Goal: Transaction & Acquisition: Obtain resource

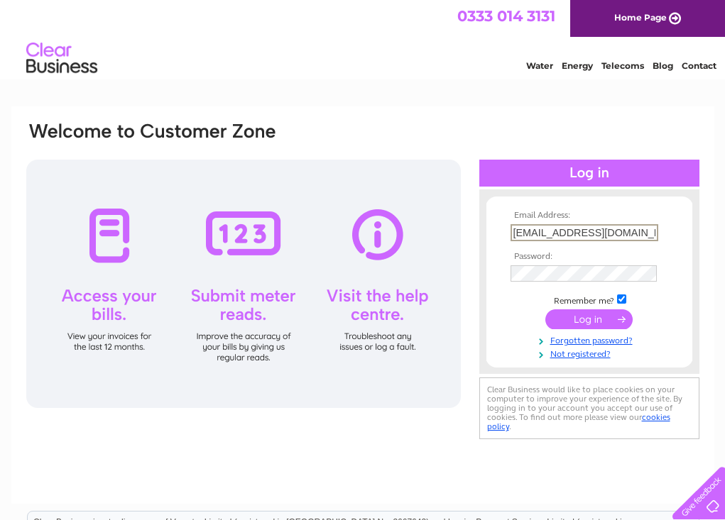
type input "theseasidecafe@yahoo.com"
click at [569, 319] on input "submit" at bounding box center [588, 320] width 87 height 20
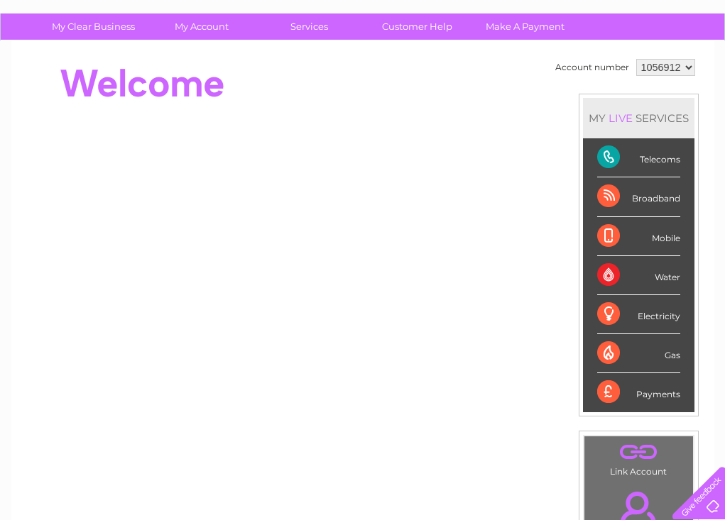
scroll to position [106, 0]
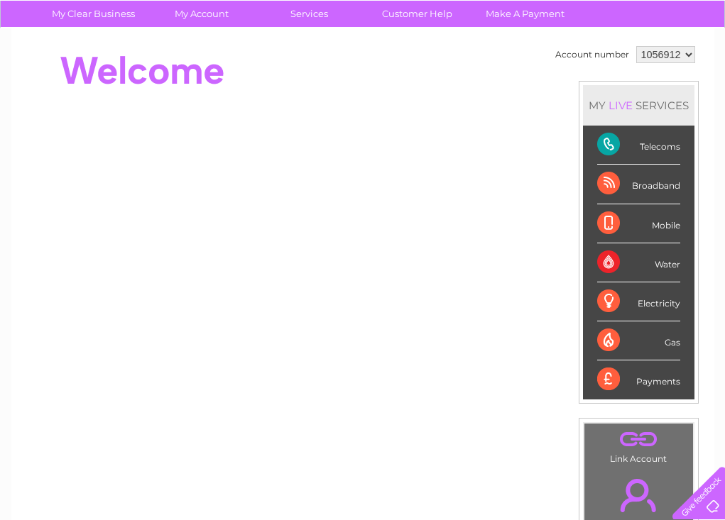
click at [655, 153] on div "Telecoms" at bounding box center [638, 145] width 83 height 39
click at [606, 146] on div "Telecoms" at bounding box center [638, 145] width 83 height 39
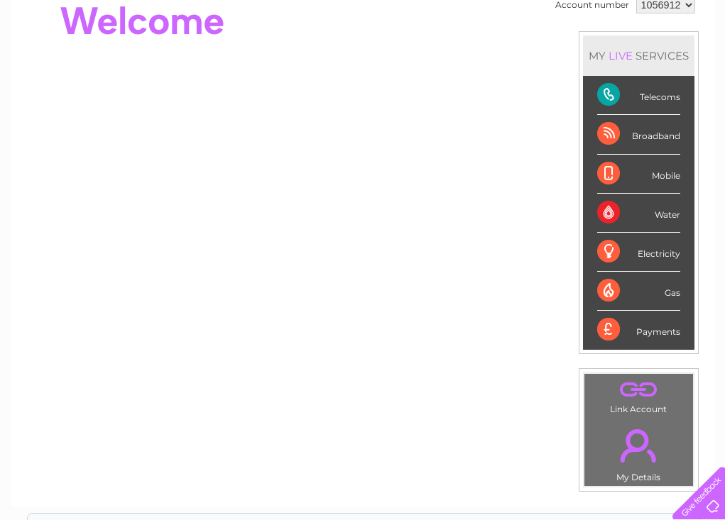
scroll to position [70, 0]
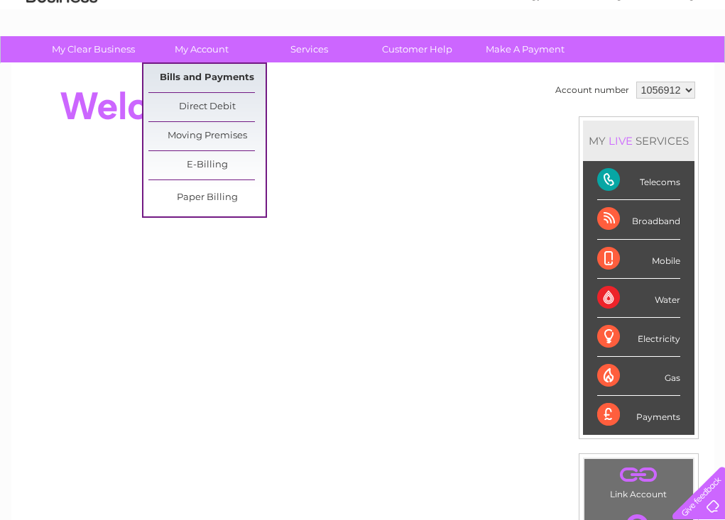
click at [195, 74] on link "Bills and Payments" at bounding box center [206, 78] width 117 height 28
click at [195, 73] on link "Bills and Payments" at bounding box center [206, 78] width 117 height 28
click at [184, 75] on link "Bills and Payments" at bounding box center [206, 78] width 117 height 28
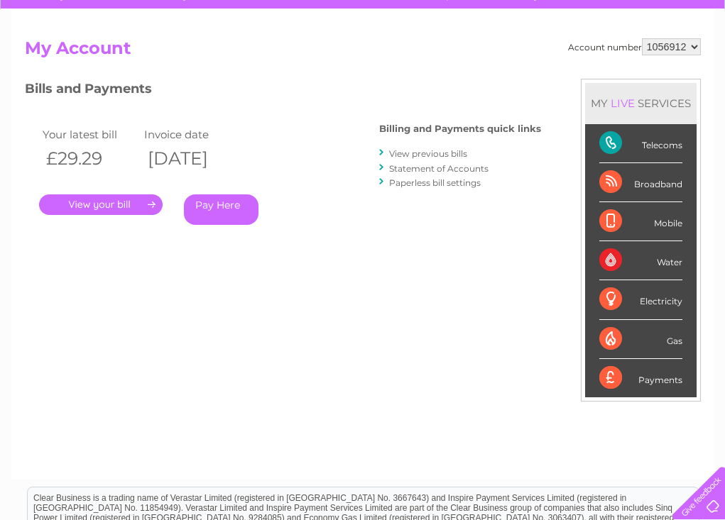
scroll to position [127, 0]
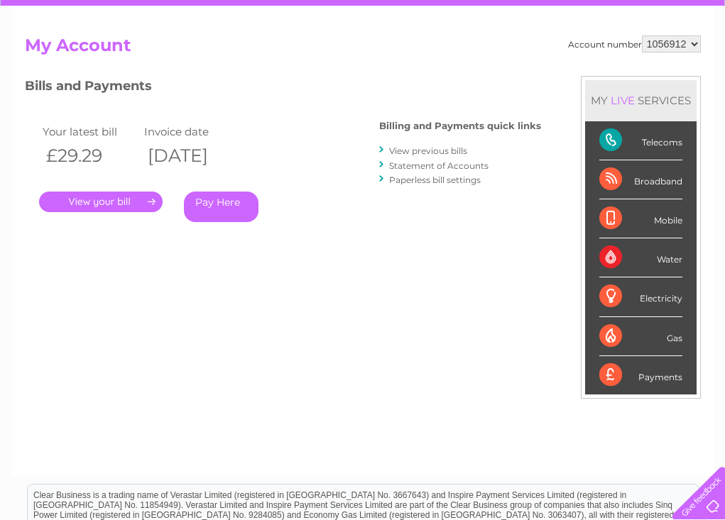
click at [125, 200] on link "." at bounding box center [101, 202] width 124 height 21
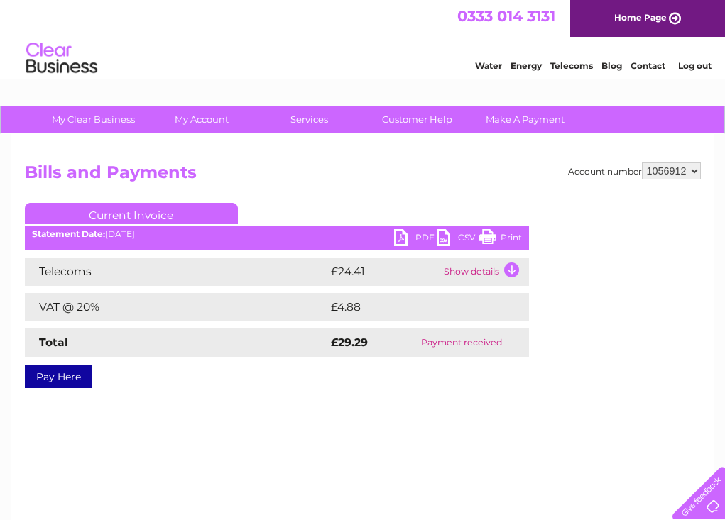
click at [121, 208] on link "Current Invoice" at bounding box center [131, 213] width 213 height 21
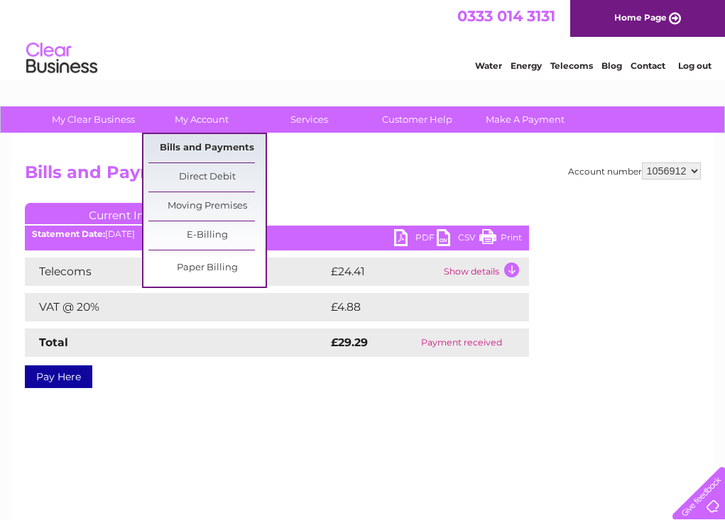
click at [199, 146] on link "Bills and Payments" at bounding box center [206, 148] width 117 height 28
click at [334, 173] on h2 "Bills and Payments" at bounding box center [363, 176] width 676 height 27
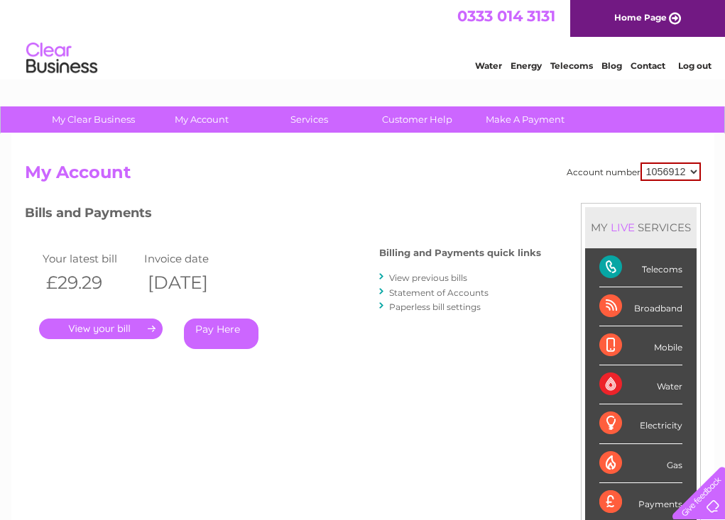
click at [430, 275] on link "View previous bills" at bounding box center [428, 278] width 78 height 11
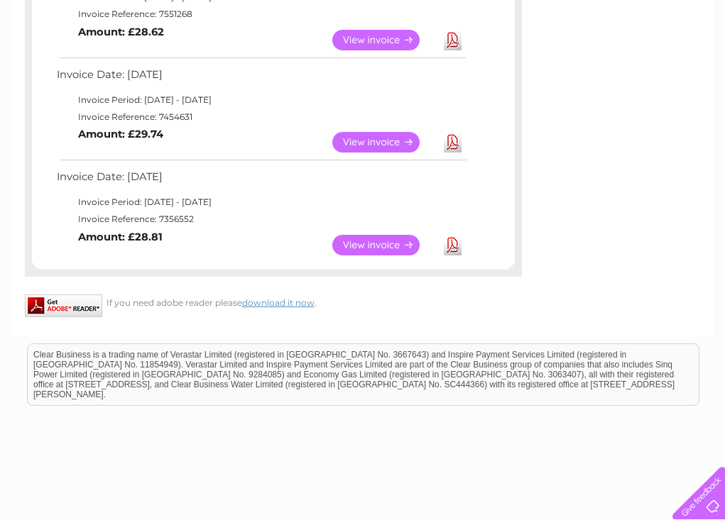
scroll to position [853, 0]
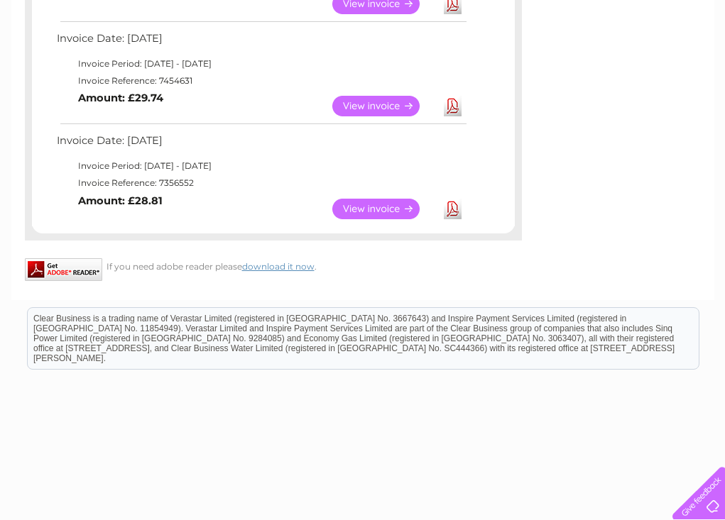
click at [454, 199] on link "Download" at bounding box center [453, 209] width 18 height 21
click at [453, 98] on link "Download" at bounding box center [453, 106] width 18 height 21
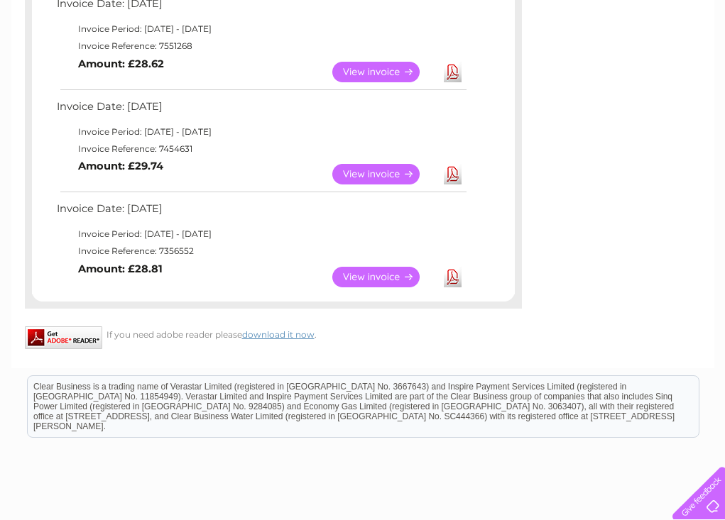
scroll to position [743, 0]
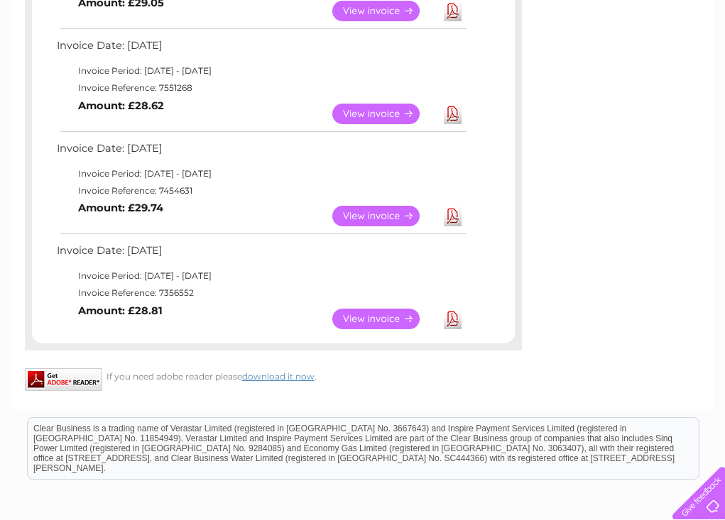
click at [459, 104] on link "Download" at bounding box center [453, 114] width 18 height 21
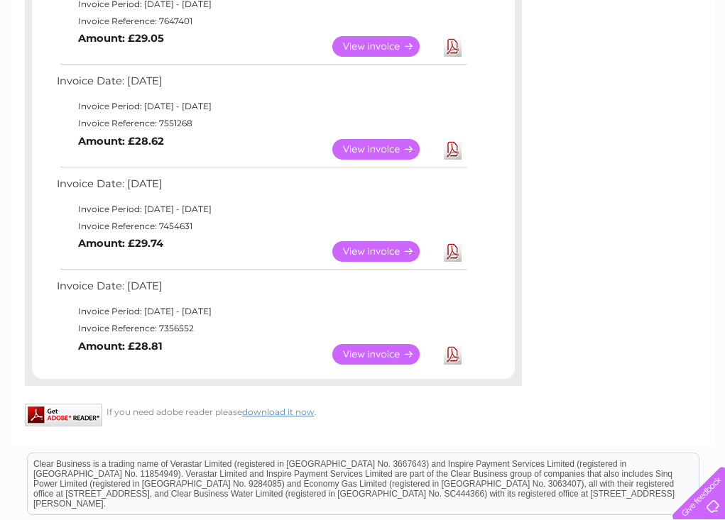
scroll to position [596, 0]
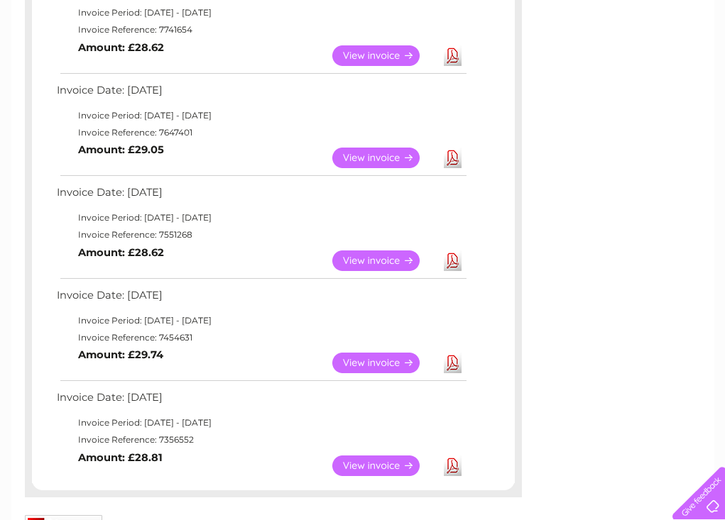
click at [456, 148] on link "Download" at bounding box center [453, 158] width 18 height 21
click at [452, 50] on link "Download" at bounding box center [453, 55] width 18 height 21
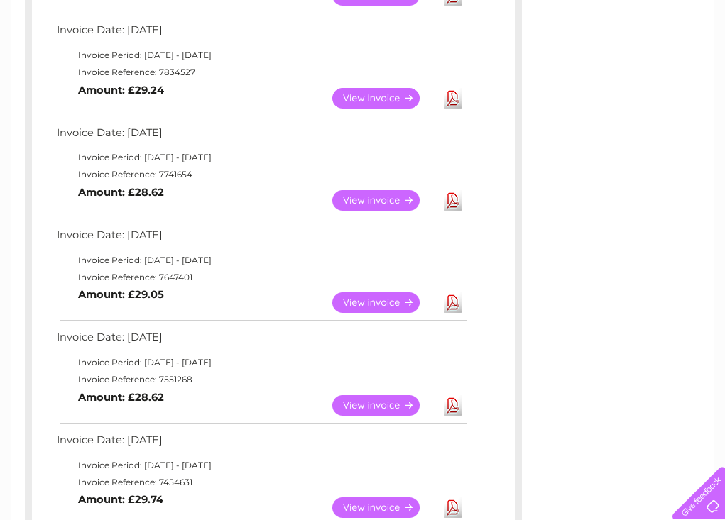
scroll to position [421, 0]
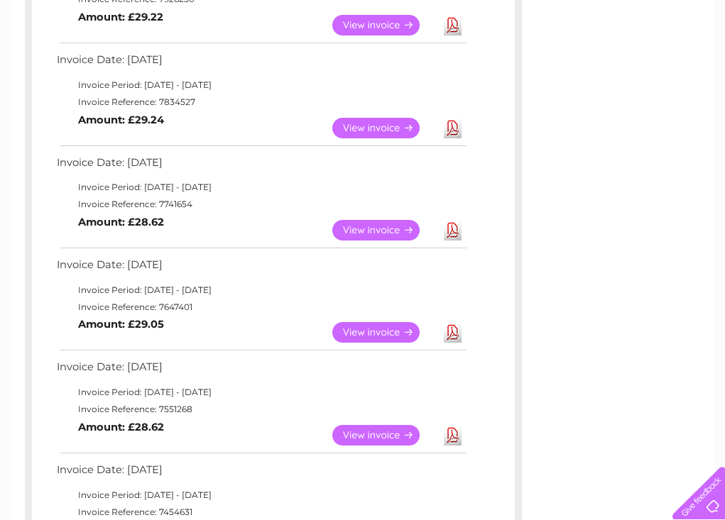
click at [456, 120] on link "Download" at bounding box center [453, 128] width 18 height 21
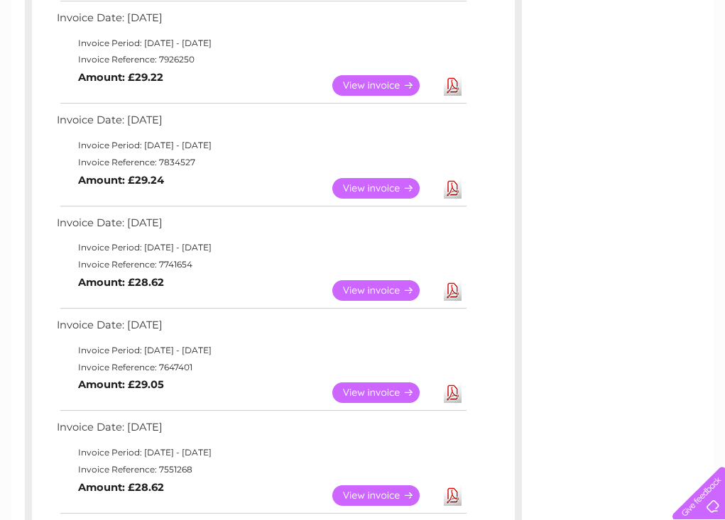
click at [454, 78] on link "Download" at bounding box center [453, 85] width 18 height 21
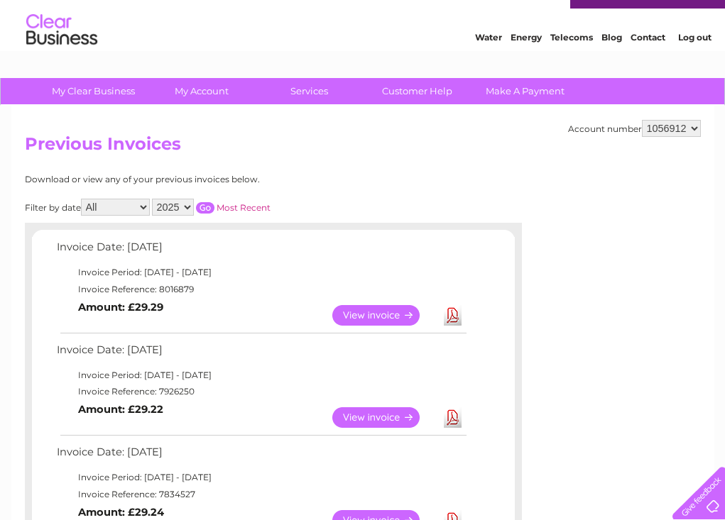
scroll to position [31, 0]
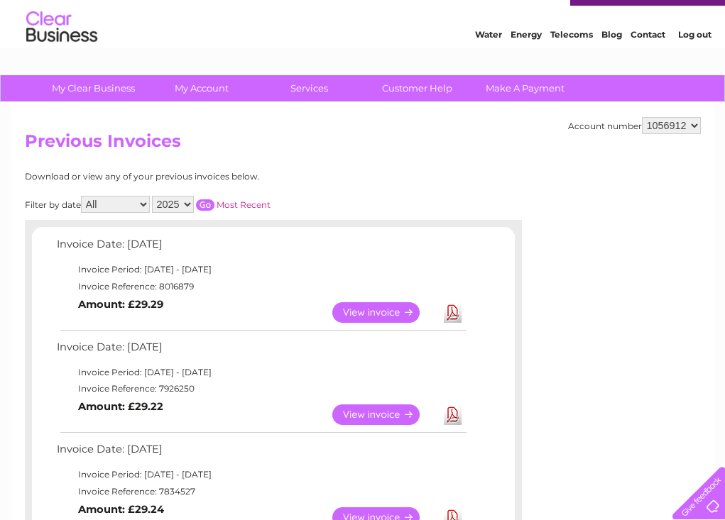
select select "2024"
click at [214, 200] on input "button" at bounding box center [205, 204] width 18 height 11
select select "1"
click at [214, 200] on input "button" at bounding box center [205, 204] width 18 height 11
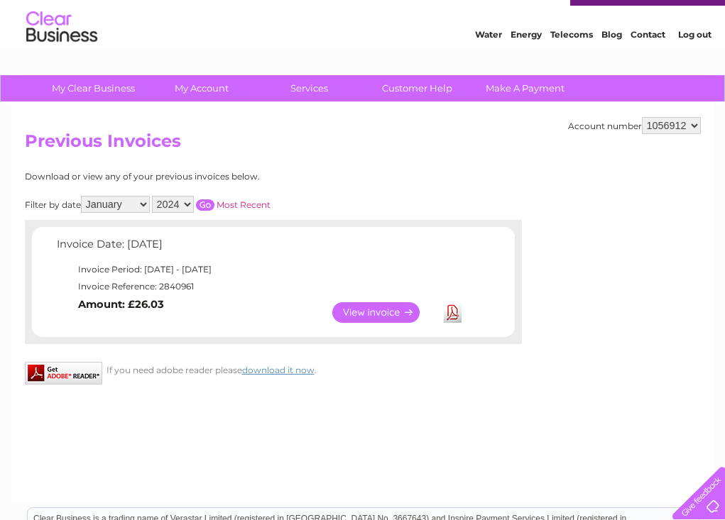
click at [374, 309] on link "View" at bounding box center [384, 312] width 104 height 21
